Goal: Task Accomplishment & Management: Manage account settings

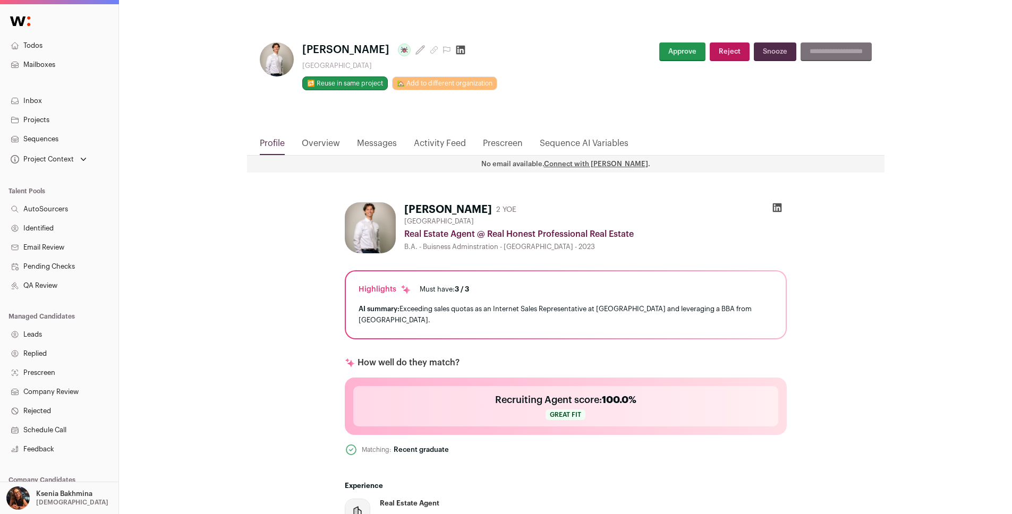
click at [31, 117] on link "Projects" at bounding box center [59, 119] width 118 height 19
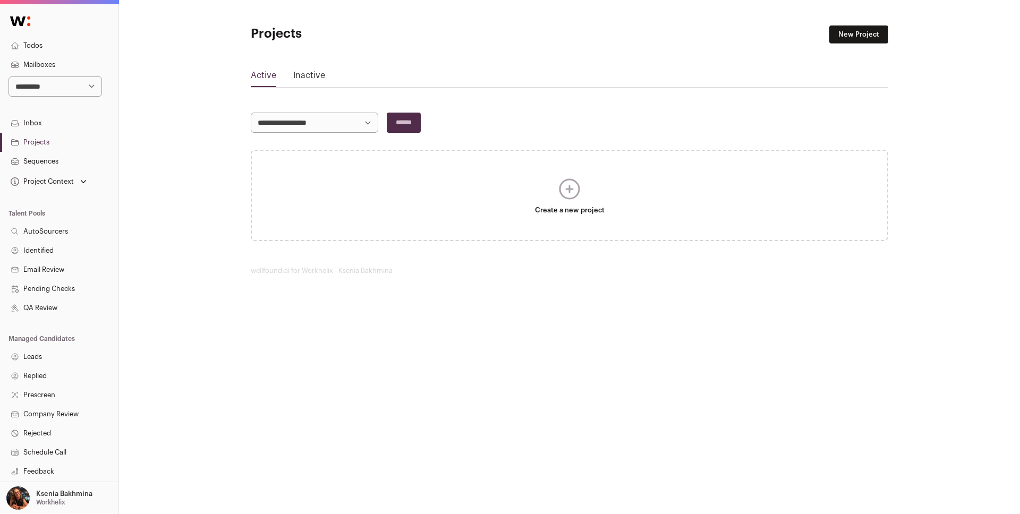
click at [43, 86] on select "**********" at bounding box center [54, 86] width 93 height 20
select select "*****"
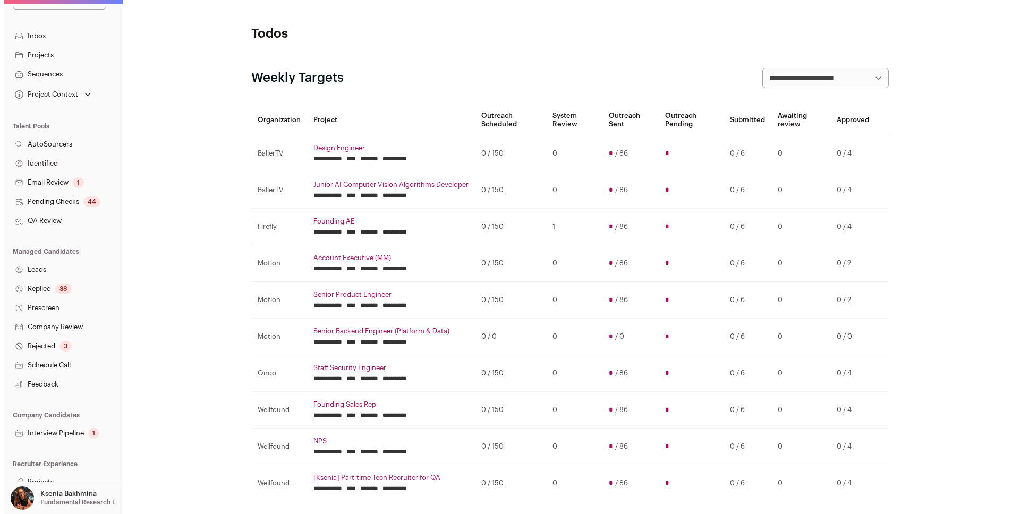
scroll to position [97, 0]
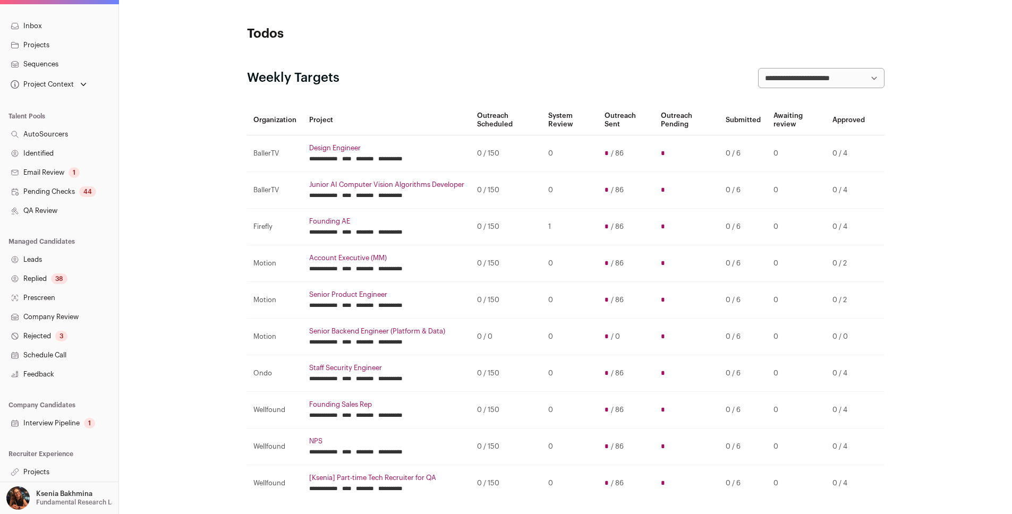
click at [39, 465] on link "Projects" at bounding box center [59, 472] width 118 height 19
click at [39, 468] on link "Projects" at bounding box center [59, 472] width 118 height 19
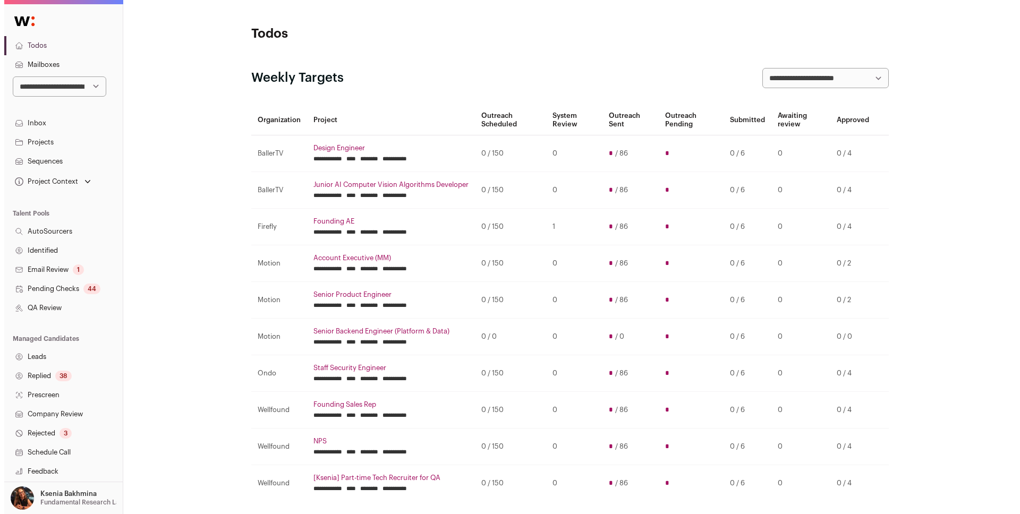
scroll to position [94, 0]
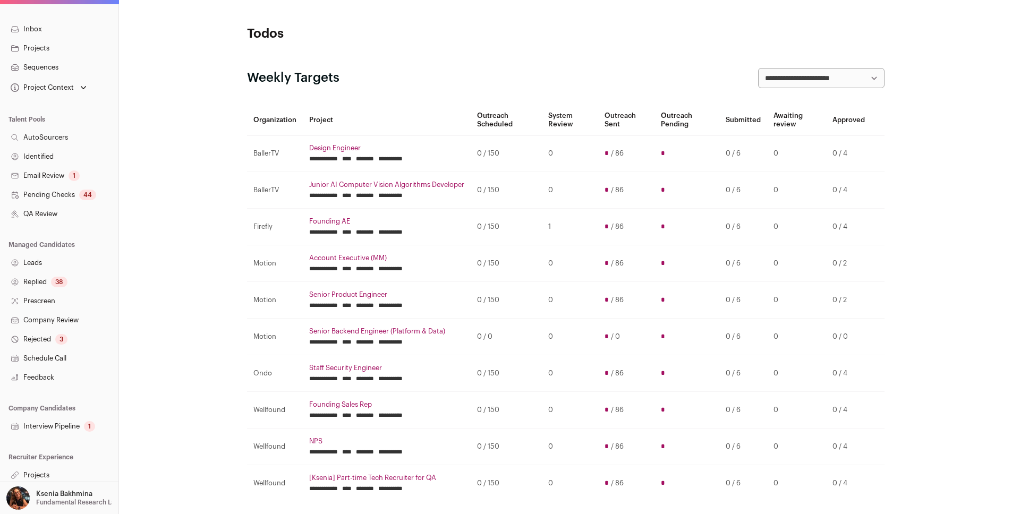
click at [53, 426] on link "Interview Pipeline 1" at bounding box center [59, 426] width 118 height 19
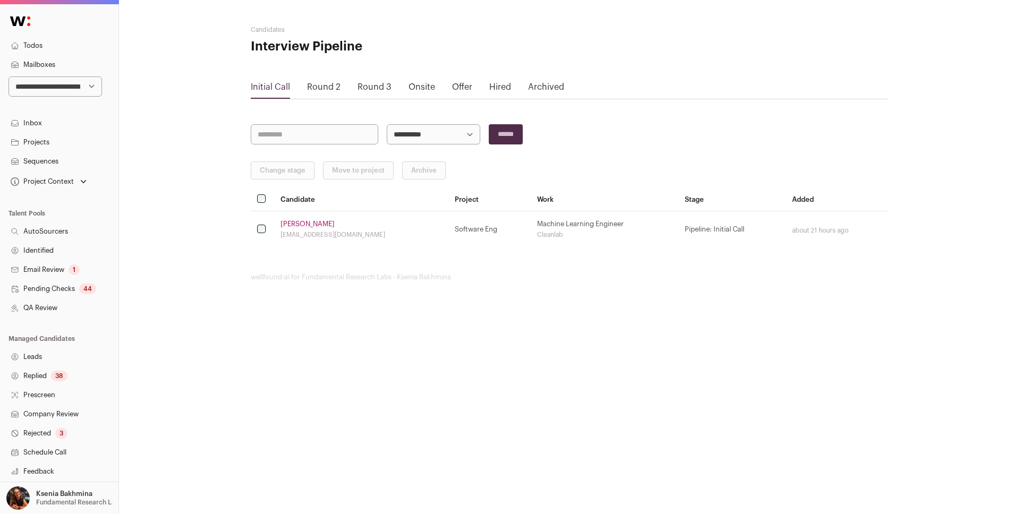
click at [379, 86] on link "Round 3" at bounding box center [374, 87] width 34 height 8
click at [454, 86] on link "Offer" at bounding box center [462, 87] width 20 height 8
click at [323, 221] on link "Kushagro Bhattacharjee" at bounding box center [307, 224] width 54 height 8
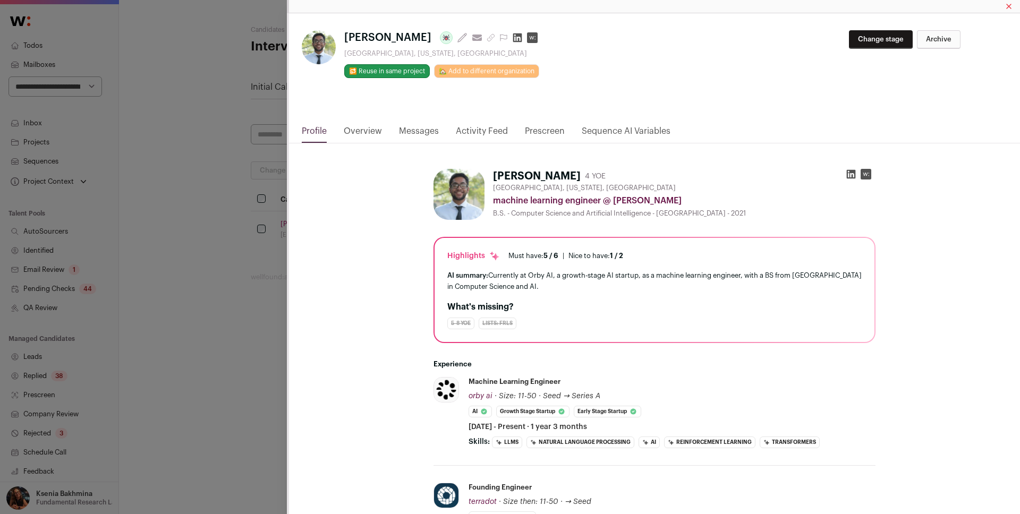
click at [412, 133] on link "Messages" at bounding box center [419, 134] width 40 height 18
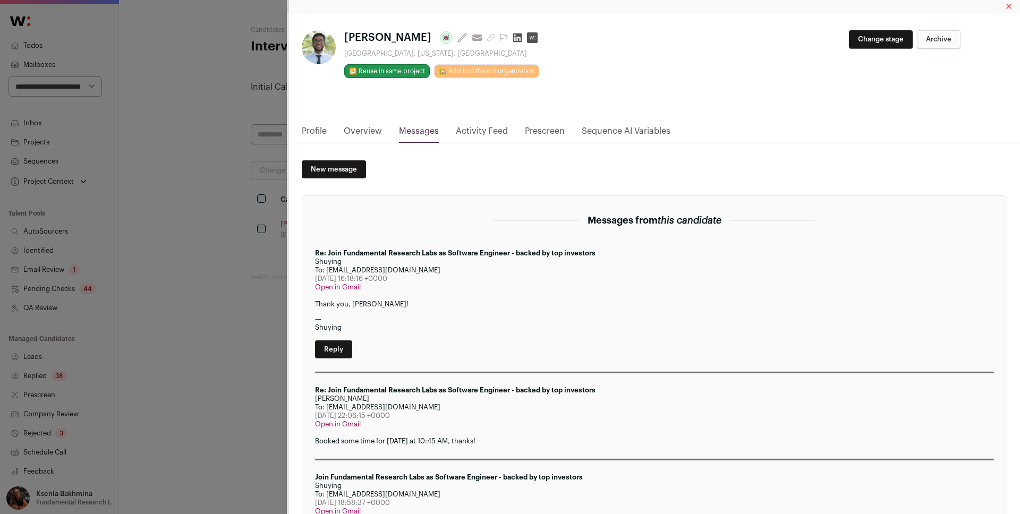
click at [365, 127] on link "Overview" at bounding box center [363, 134] width 38 height 18
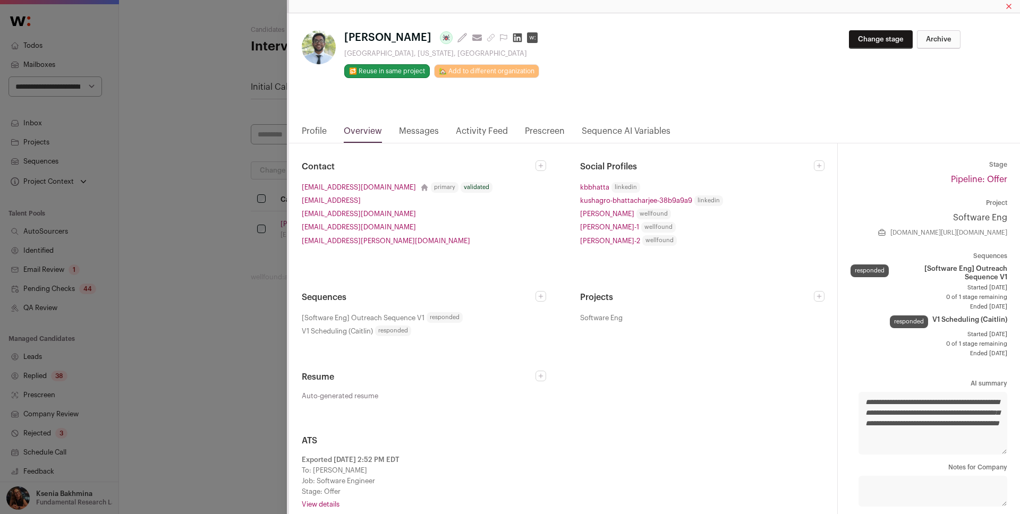
click at [477, 132] on link "Activity Feed" at bounding box center [482, 134] width 52 height 18
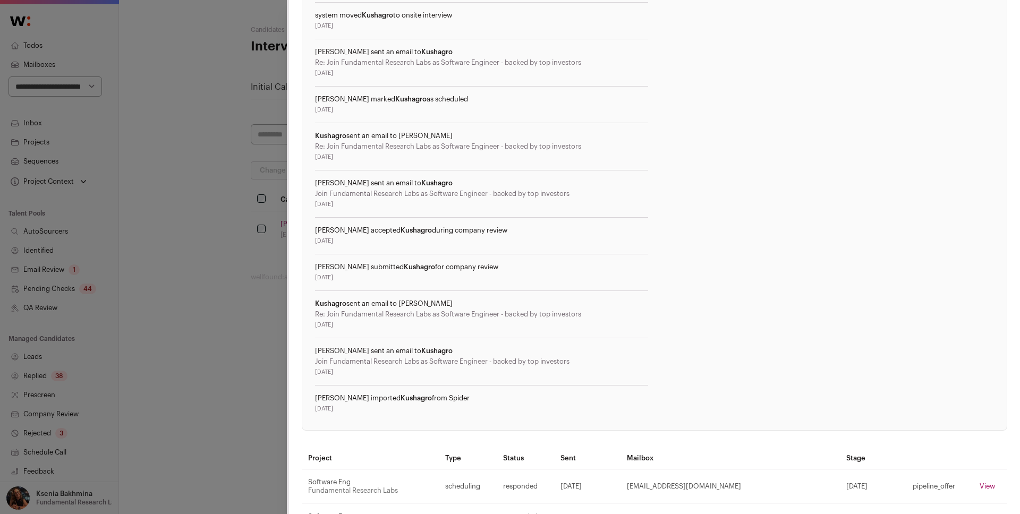
scroll to position [263, 0]
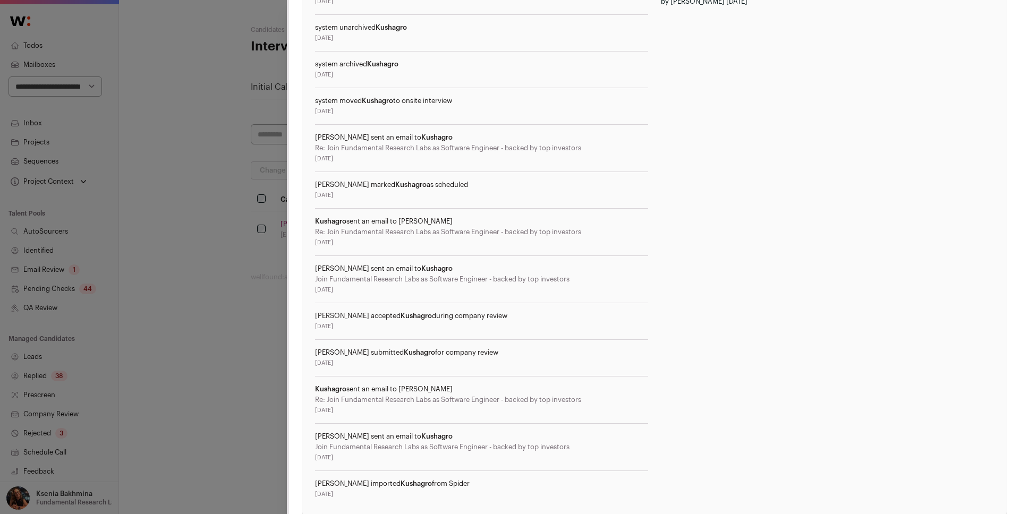
click at [178, 168] on div "**********" at bounding box center [510, 257] width 1020 height 514
